Goal: Task Accomplishment & Management: Manage account settings

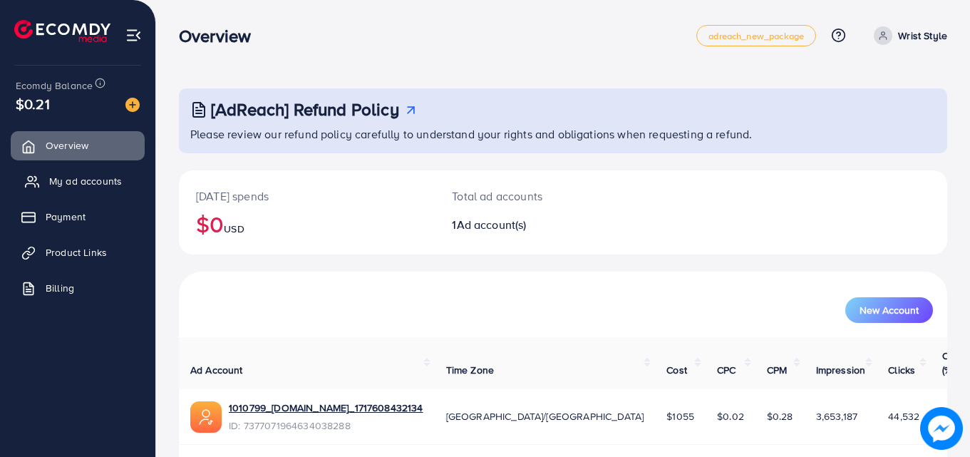
click at [118, 184] on span "My ad accounts" at bounding box center [85, 181] width 73 height 14
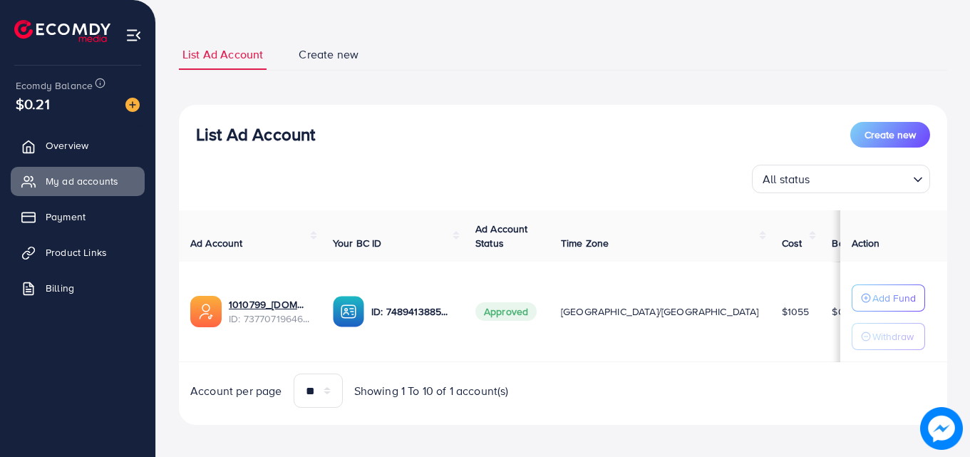
scroll to position [74, 0]
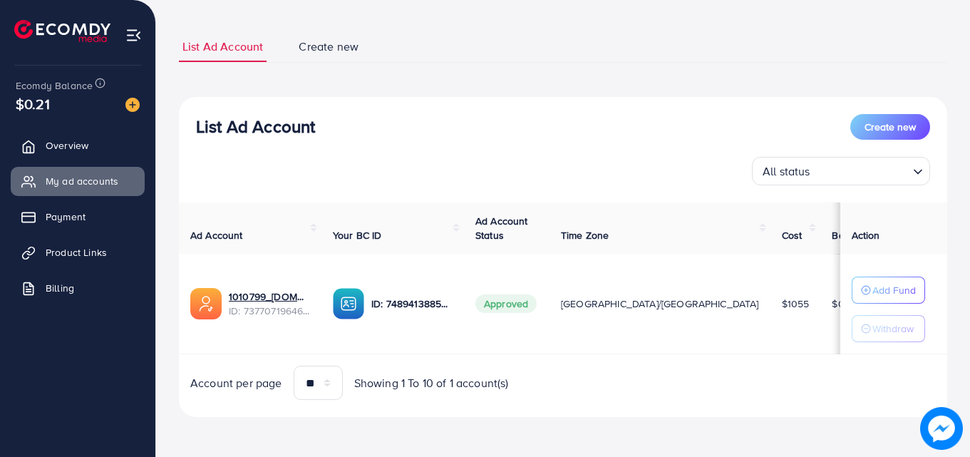
drag, startPoint x: 702, startPoint y: 306, endPoint x: 738, endPoint y: 312, distance: 36.2
click at [770, 312] on td "$1055" at bounding box center [795, 304] width 51 height 100
click at [770, 338] on td "$1055" at bounding box center [795, 304] width 51 height 100
click at [770, 328] on td "$1055" at bounding box center [795, 304] width 51 height 100
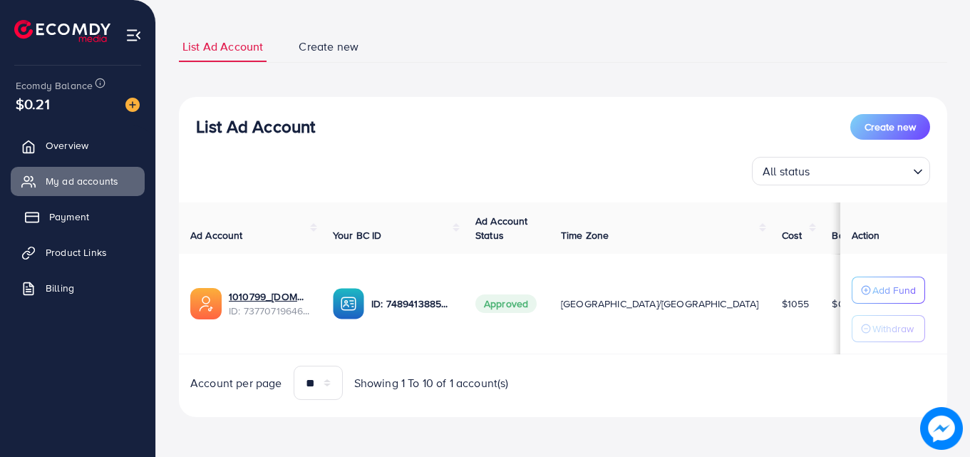
click at [76, 217] on span "Payment" at bounding box center [69, 216] width 40 height 14
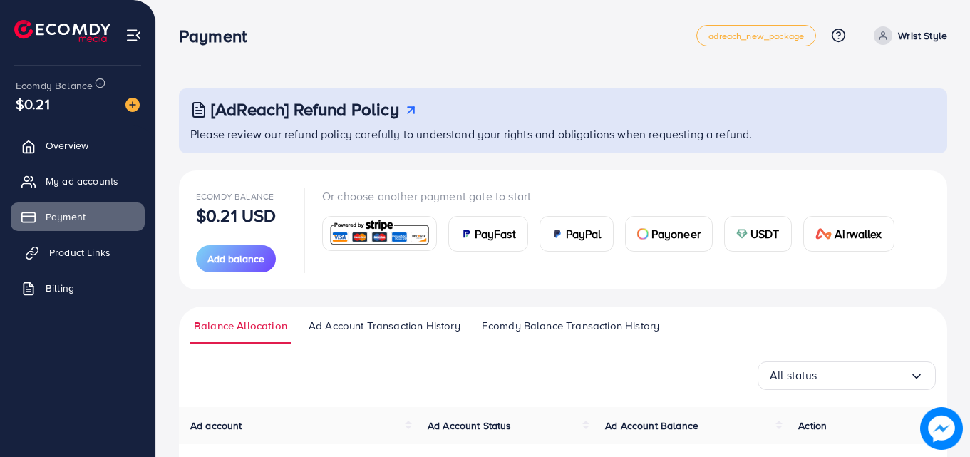
click at [104, 254] on span "Product Links" at bounding box center [79, 252] width 61 height 14
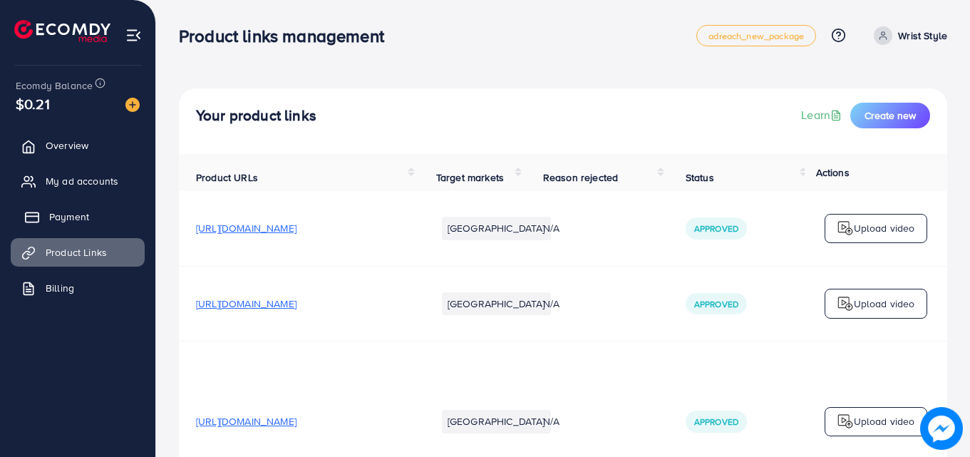
click at [88, 215] on span "Payment" at bounding box center [69, 216] width 40 height 14
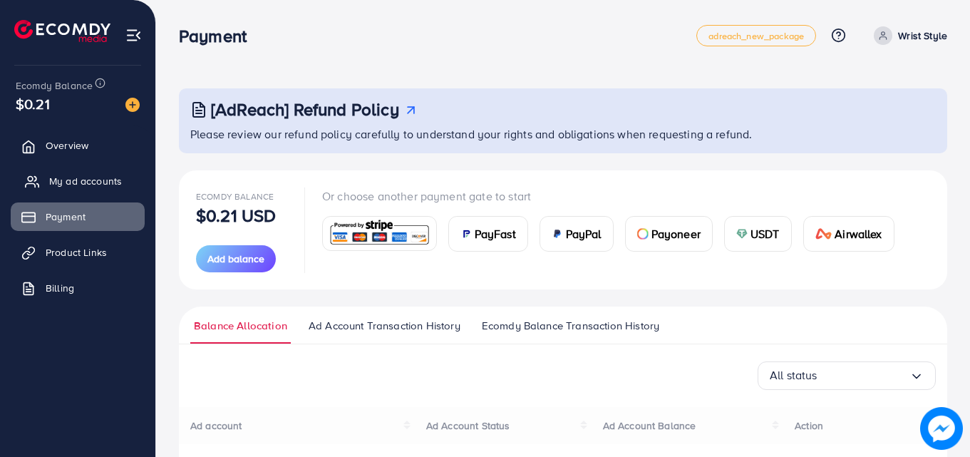
click at [93, 182] on span "My ad accounts" at bounding box center [85, 181] width 73 height 14
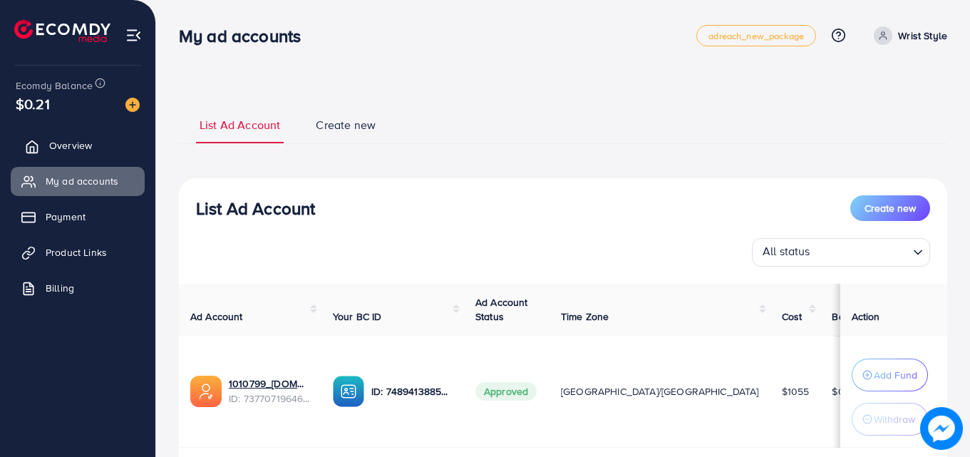
click at [85, 134] on link "Overview" at bounding box center [78, 145] width 134 height 28
